Goal: Find contact information: Find contact information

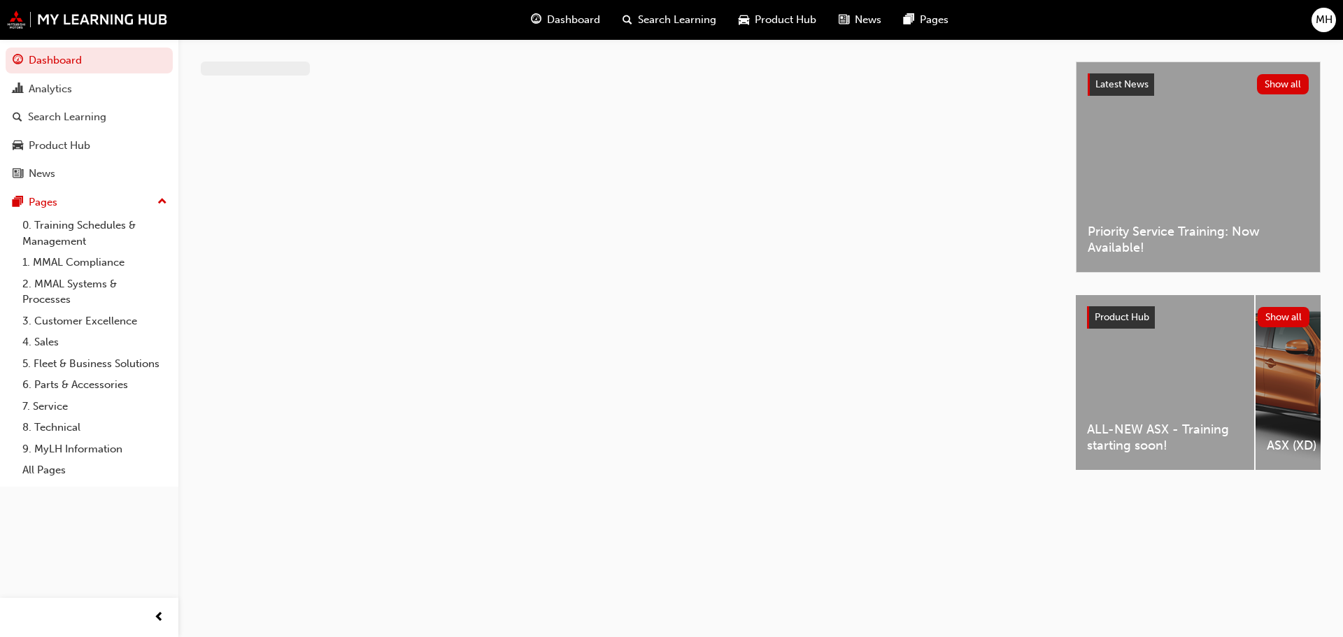
click at [1318, 23] on span "MH" at bounding box center [1323, 20] width 17 height 16
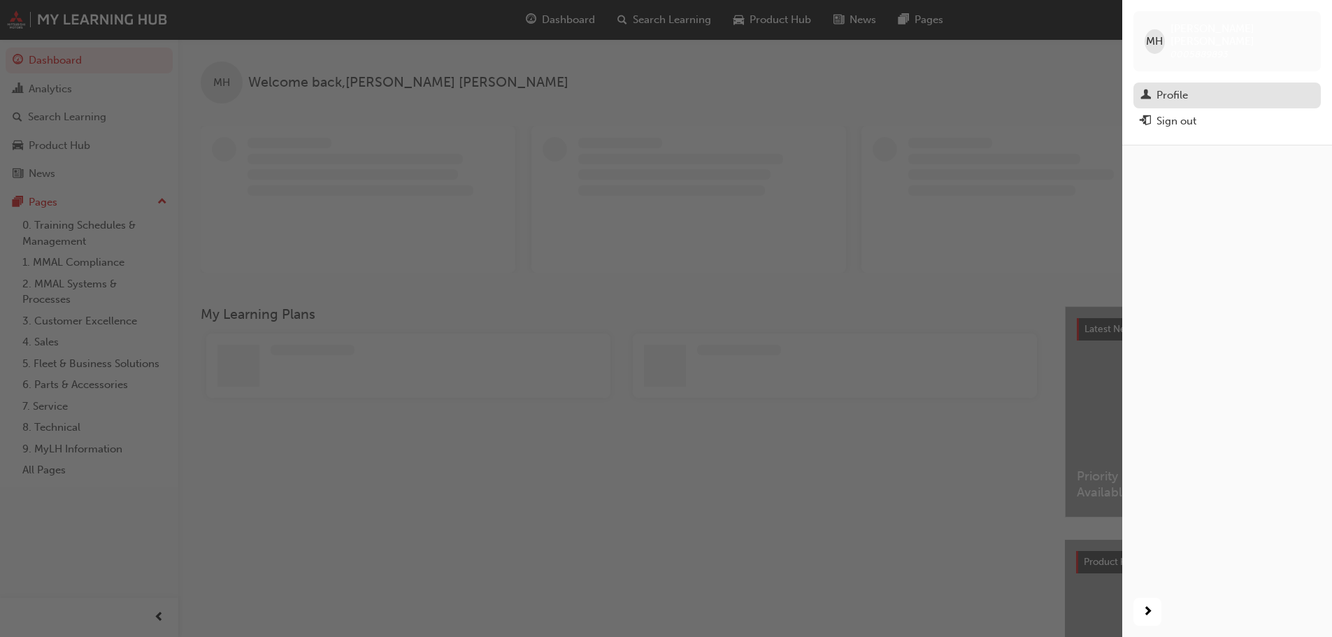
click at [1207, 87] on div "Profile" at bounding box center [1227, 95] width 173 height 17
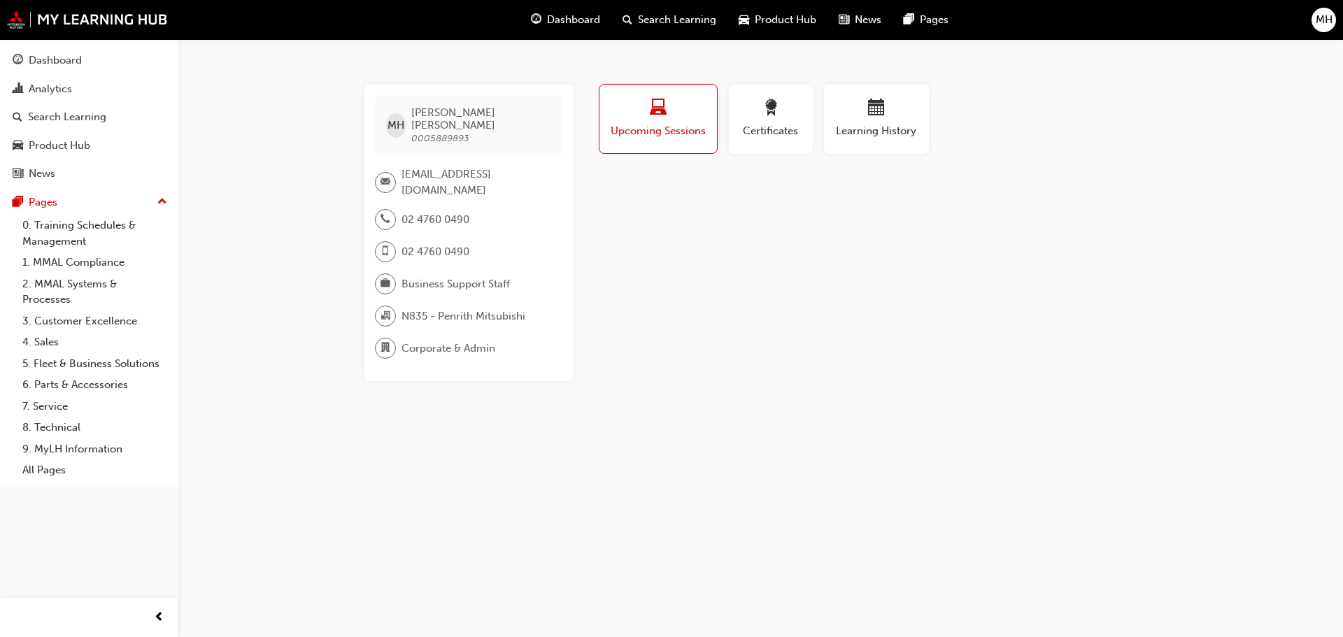
click at [454, 132] on span "0005889893" at bounding box center [440, 138] width 58 height 12
copy span "0005889893"
click at [442, 212] on span "02 4760 0490" at bounding box center [435, 220] width 68 height 16
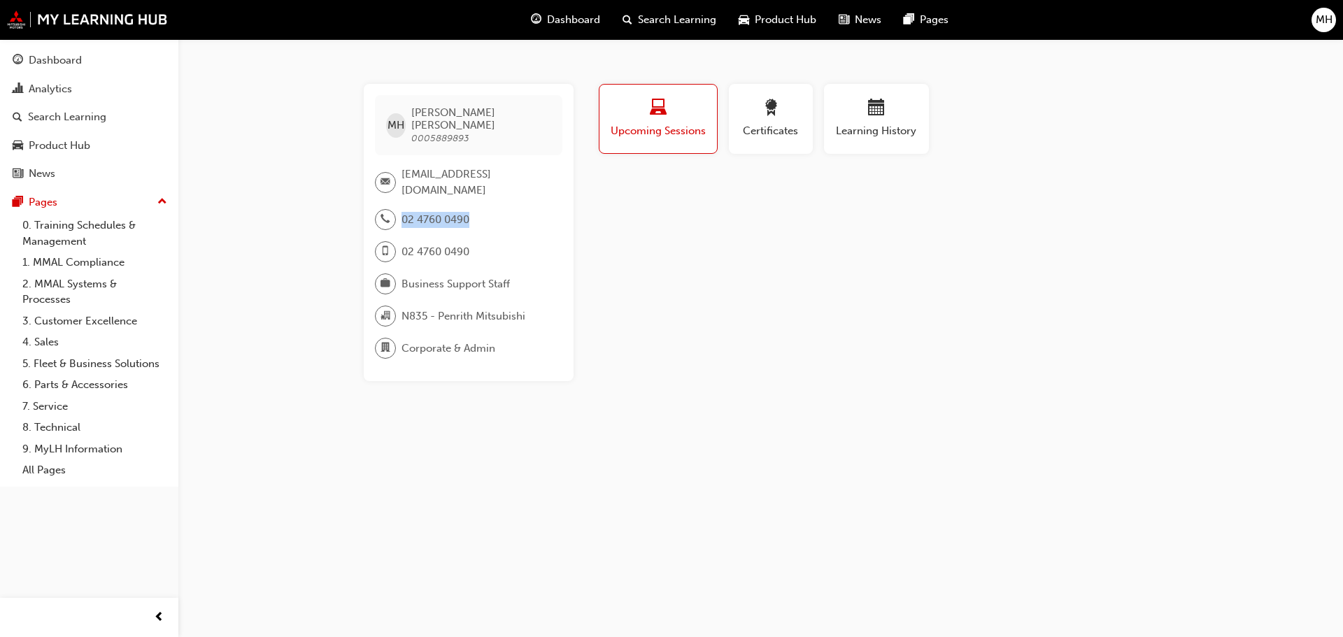
click at [442, 212] on span "02 4760 0490" at bounding box center [435, 220] width 68 height 16
copy span "02 4760 0490"
click at [71, 59] on div "Dashboard" at bounding box center [55, 60] width 53 height 16
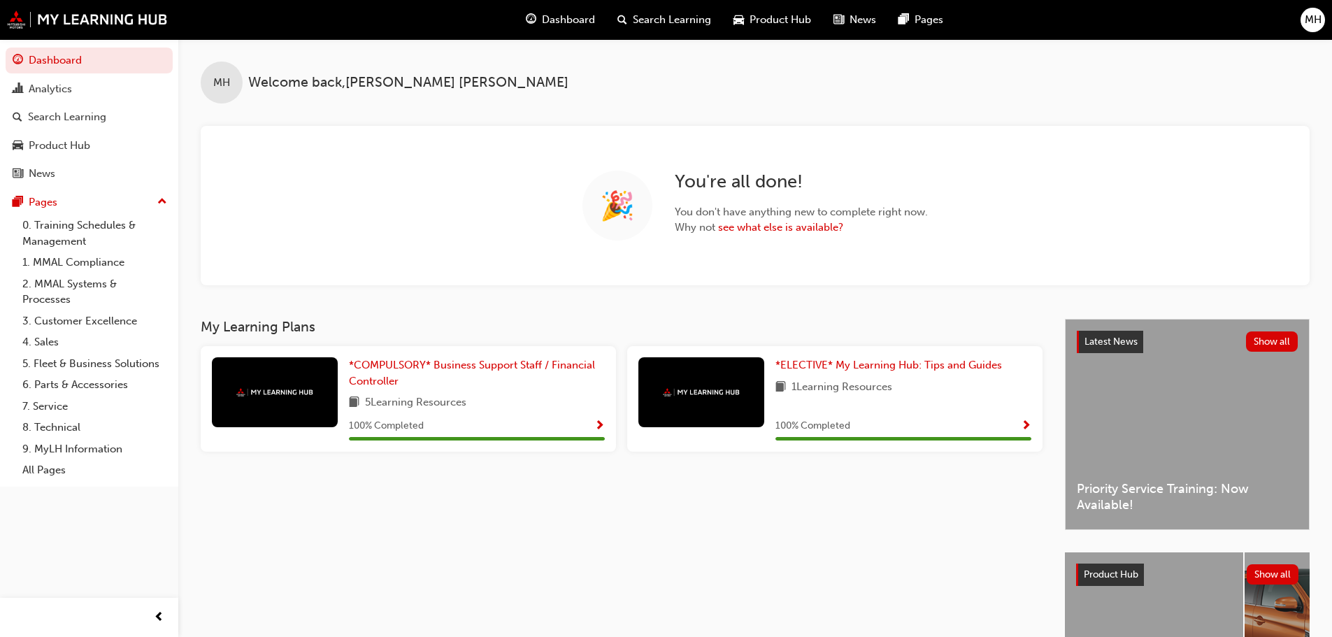
click at [1309, 17] on span "MH" at bounding box center [1313, 20] width 17 height 16
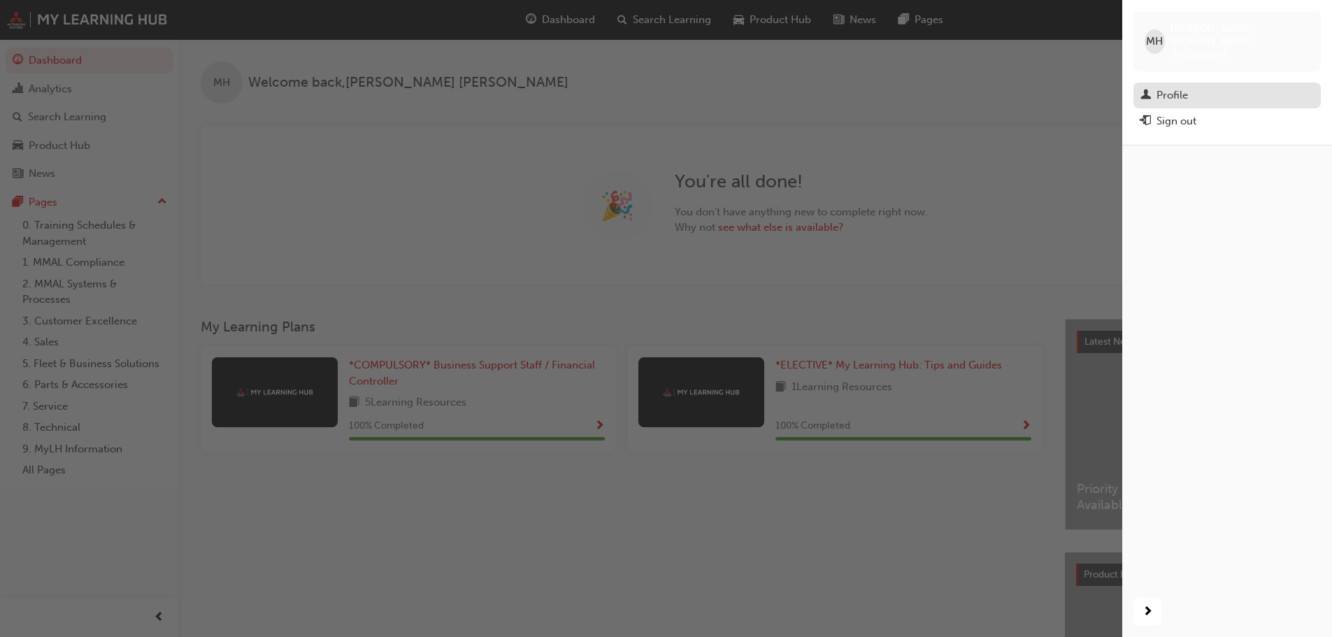
click at [1161, 87] on div "Profile" at bounding box center [1172, 95] width 31 height 16
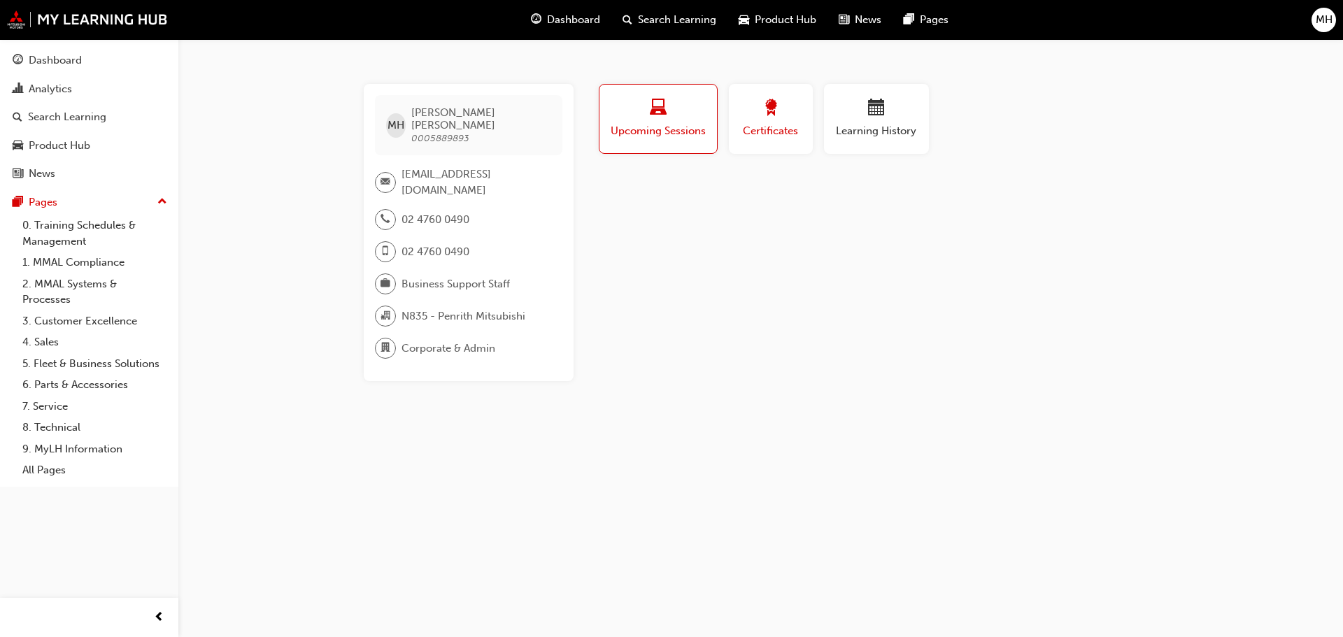
click at [755, 106] on div "button" at bounding box center [770, 110] width 63 height 22
